Goal: Task Accomplishment & Management: Use online tool/utility

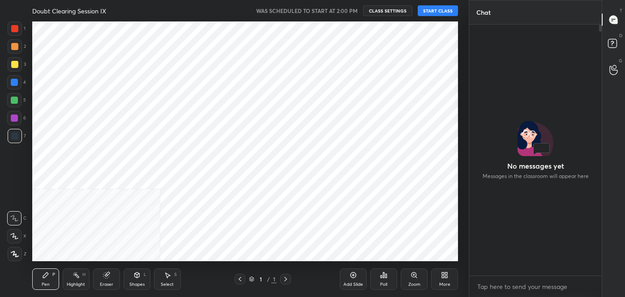
scroll to position [44547, 44354]
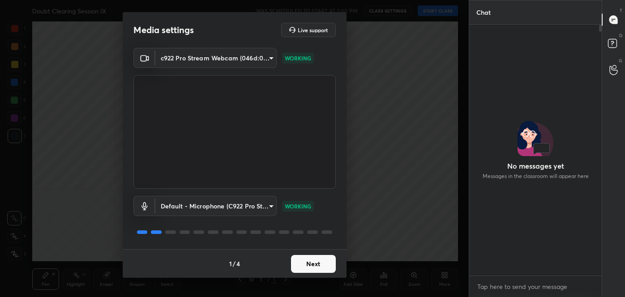
click at [306, 267] on div "1 / 4 Next" at bounding box center [235, 263] width 224 height 29
click at [306, 267] on button "Next" at bounding box center [313, 264] width 45 height 18
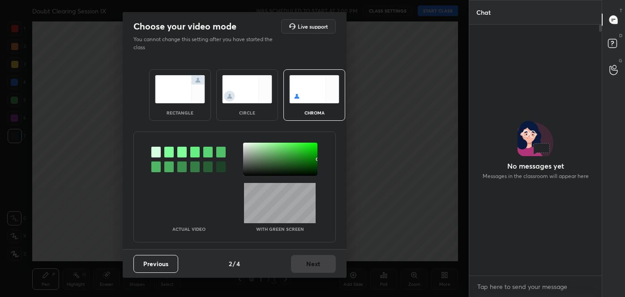
click at [169, 152] on div at bounding box center [168, 152] width 9 height 11
click at [247, 146] on div at bounding box center [280, 159] width 74 height 33
click at [298, 264] on button "Next" at bounding box center [313, 264] width 45 height 18
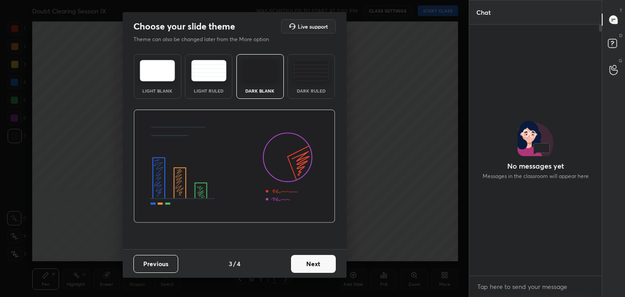
click at [298, 264] on button "Next" at bounding box center [313, 264] width 45 height 18
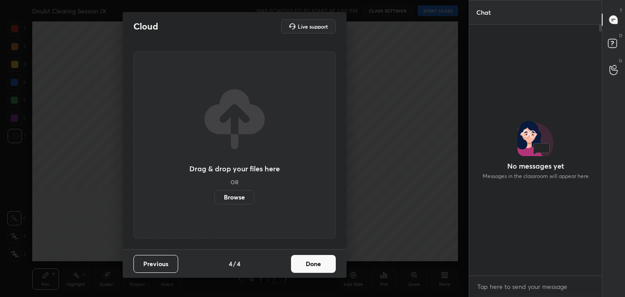
click at [298, 264] on button "Done" at bounding box center [313, 264] width 45 height 18
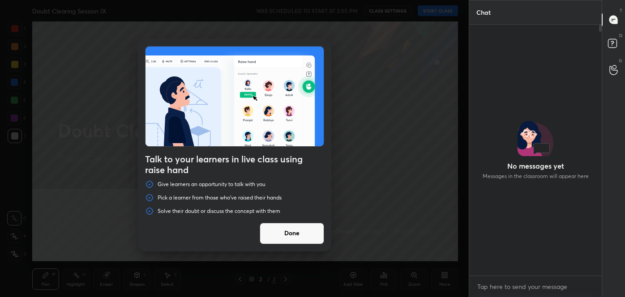
click at [302, 226] on button "Done" at bounding box center [292, 233] width 64 height 21
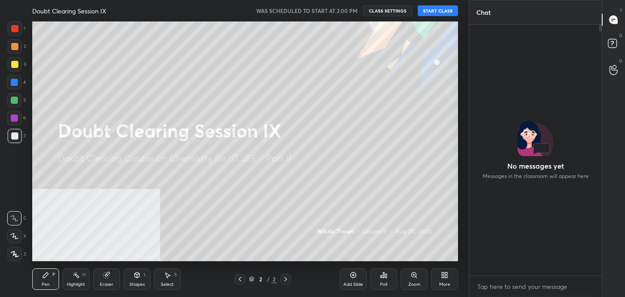
click at [445, 12] on button "START CLASS" at bounding box center [438, 10] width 40 height 11
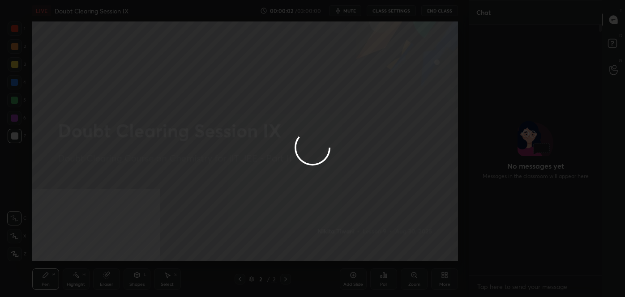
click at [445, 12] on div at bounding box center [312, 148] width 625 height 297
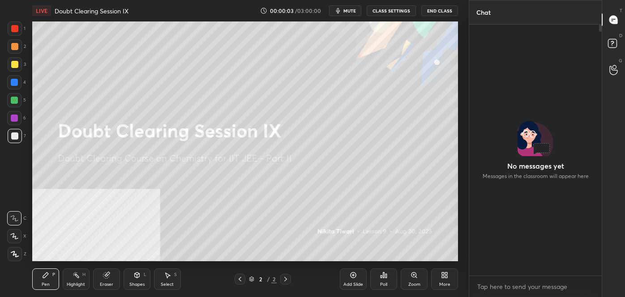
click at [445, 12] on button "End Class" at bounding box center [439, 10] width 37 height 11
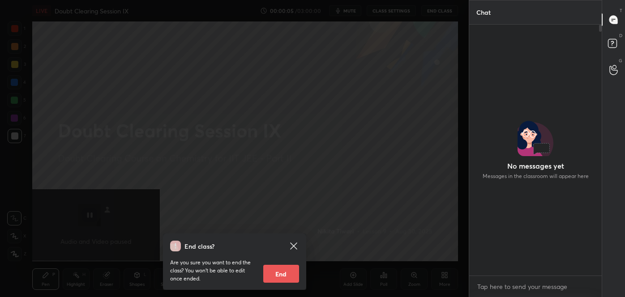
click at [290, 275] on button "End" at bounding box center [281, 274] width 36 height 18
type textarea "x"
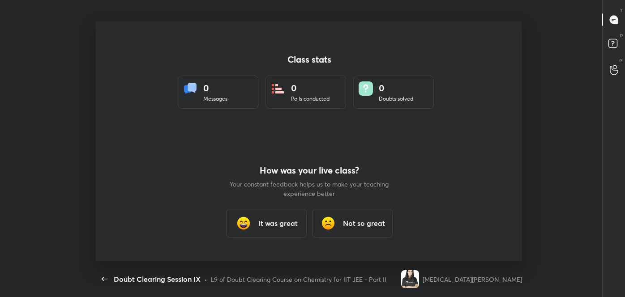
scroll to position [240, 618]
